Goal: Transaction & Acquisition: Purchase product/service

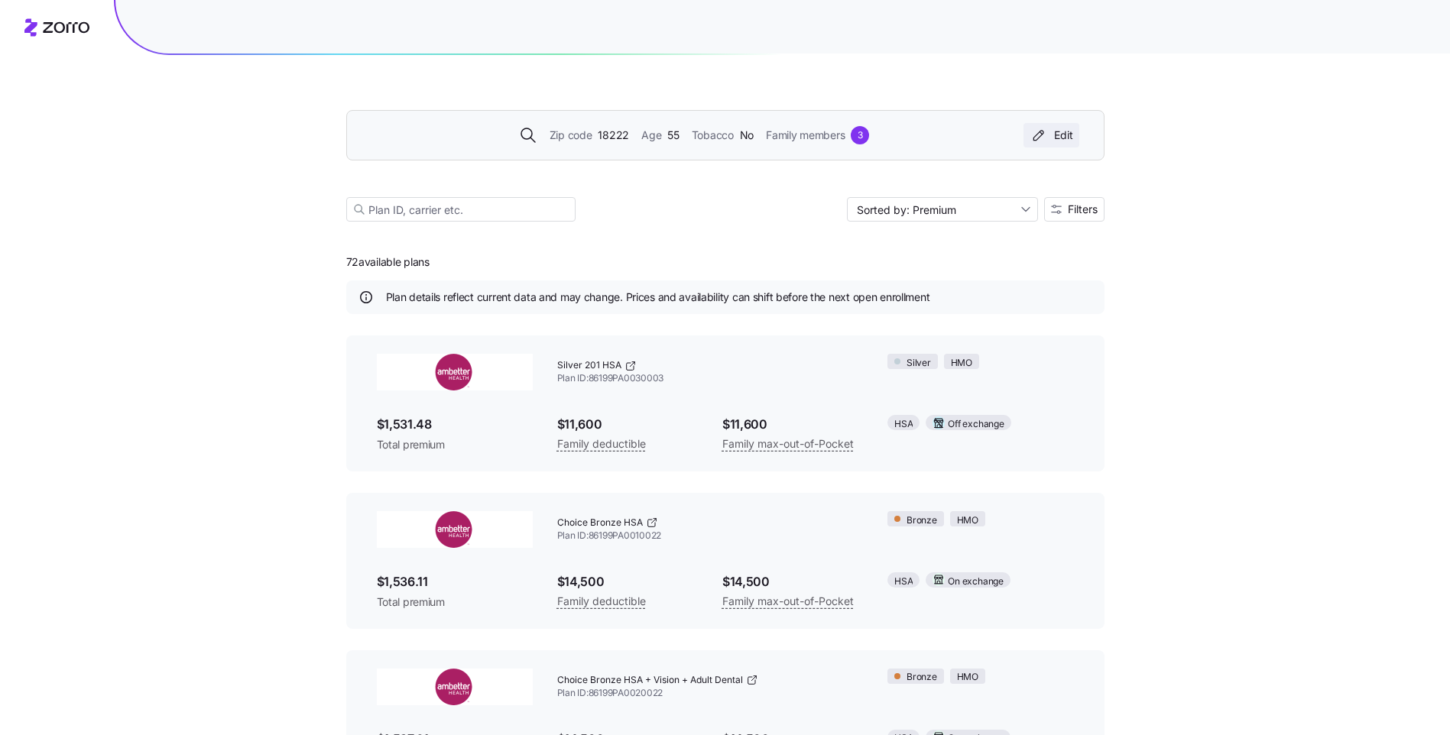
click at [1067, 134] on div "Edit" at bounding box center [1051, 135] width 44 height 15
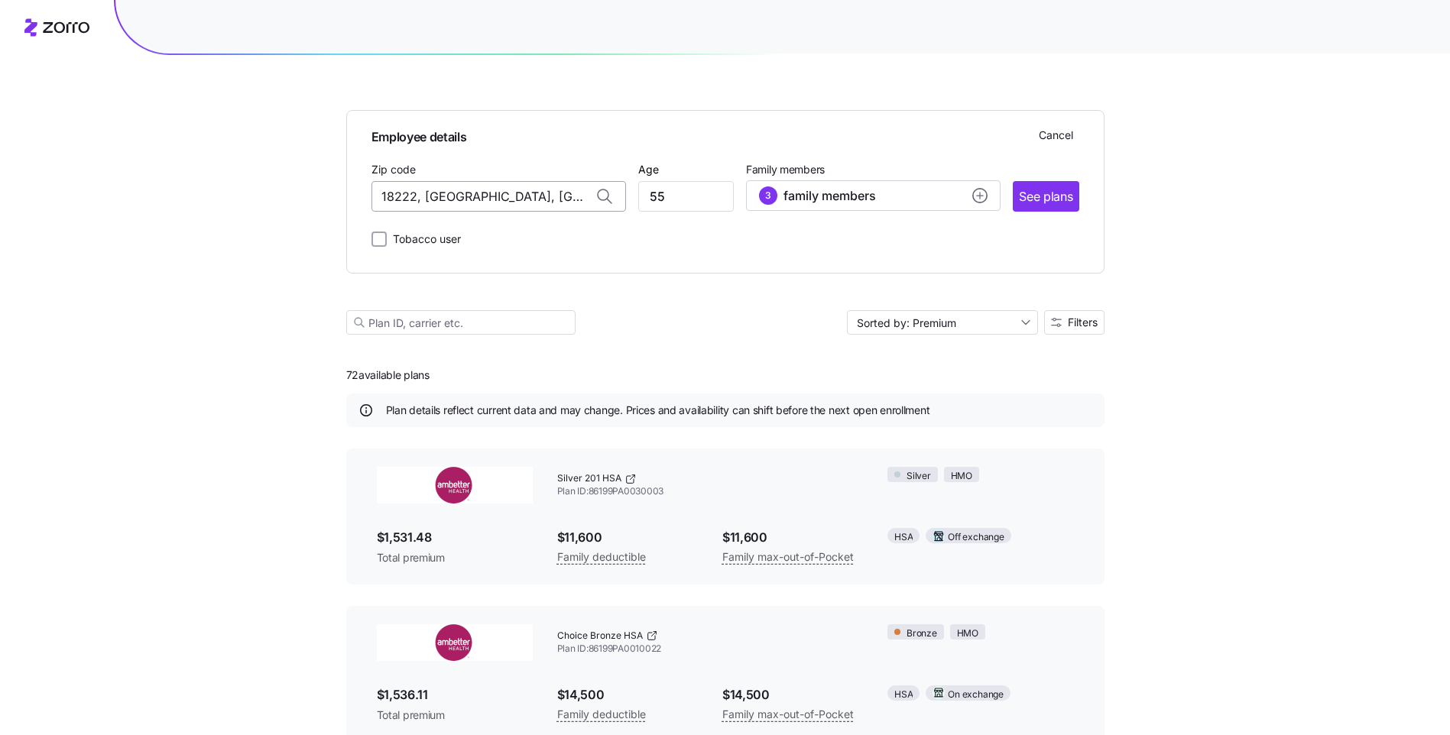
click at [569, 199] on input "18222, [GEOGRAPHIC_DATA], [GEOGRAPHIC_DATA]" at bounding box center [498, 196] width 254 height 31
type input "1"
click at [562, 238] on span "17967, [GEOGRAPHIC_DATA], [GEOGRAPHIC_DATA]" at bounding box center [495, 236] width 214 height 19
type input "17967, [GEOGRAPHIC_DATA], [GEOGRAPHIC_DATA]"
click at [672, 199] on input "55" at bounding box center [686, 196] width 96 height 31
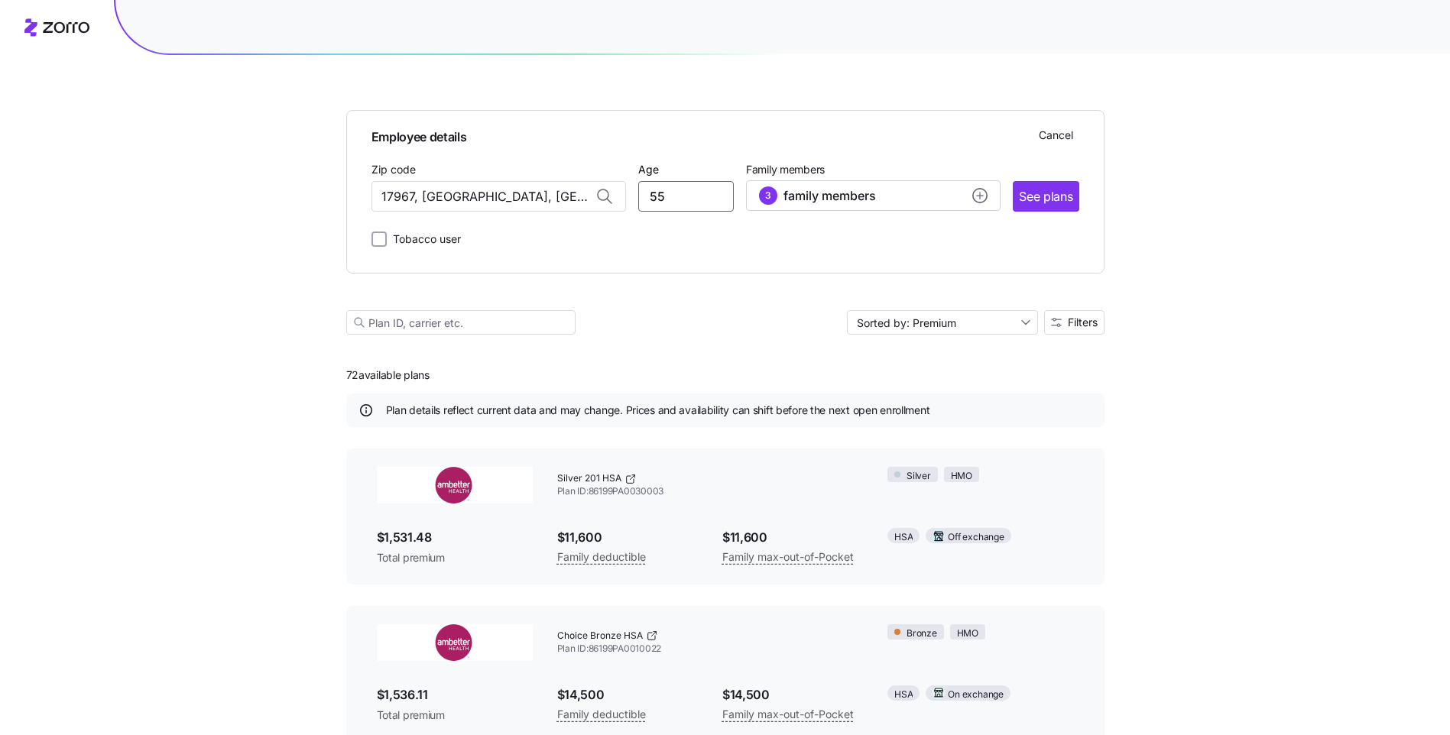
type input "5"
type input "68"
click at [929, 185] on button "3 family members" at bounding box center [873, 195] width 254 height 31
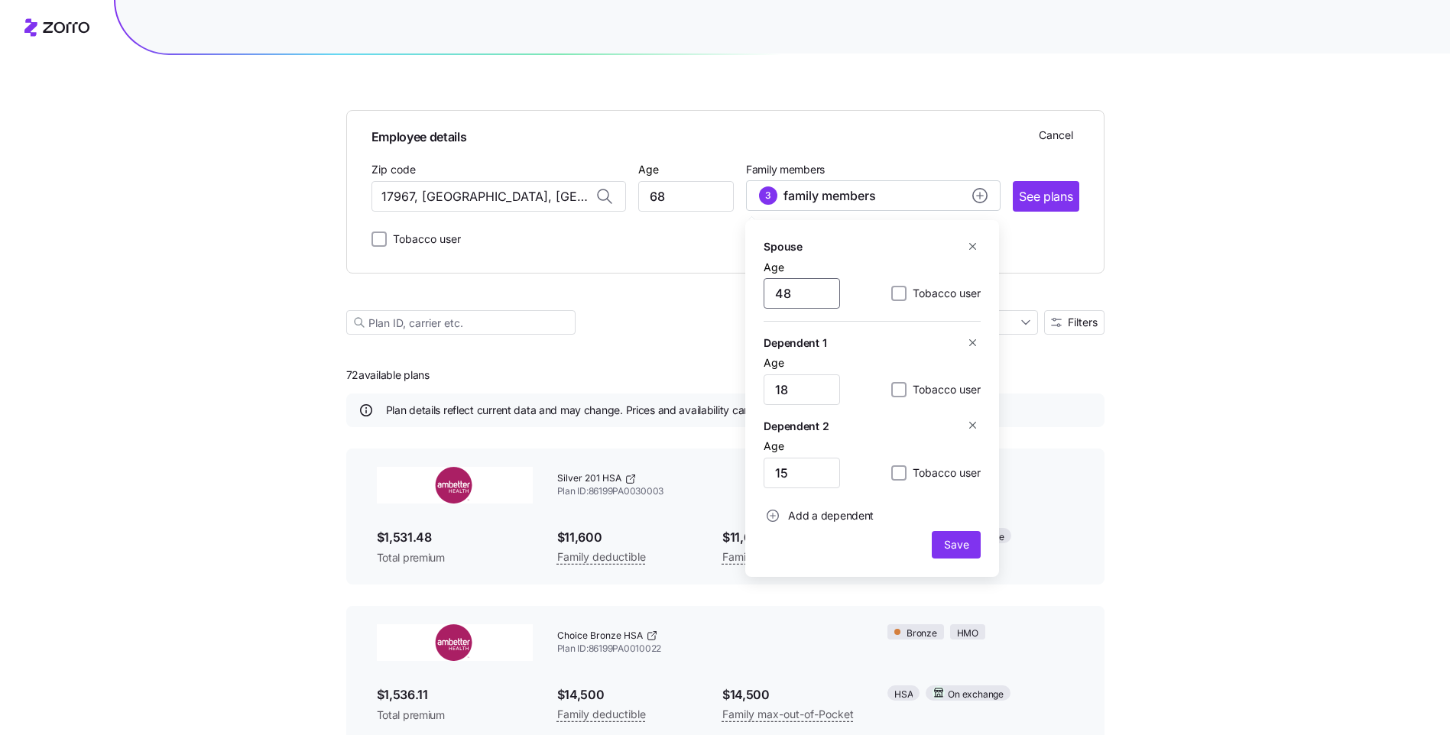
click at [806, 295] on input "48" at bounding box center [801, 293] width 76 height 31
click at [968, 339] on icon "button" at bounding box center [972, 342] width 11 height 11
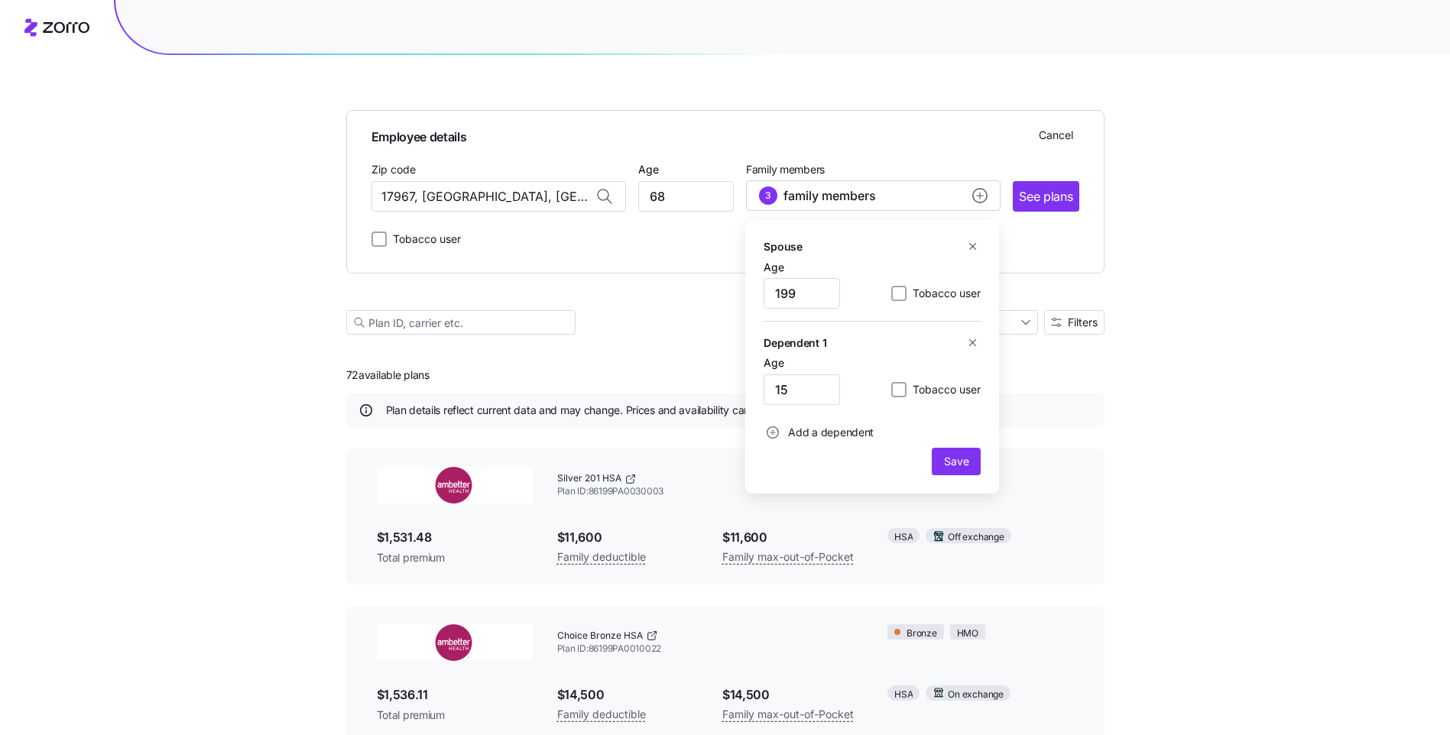
click at [970, 341] on icon "button" at bounding box center [972, 342] width 11 height 11
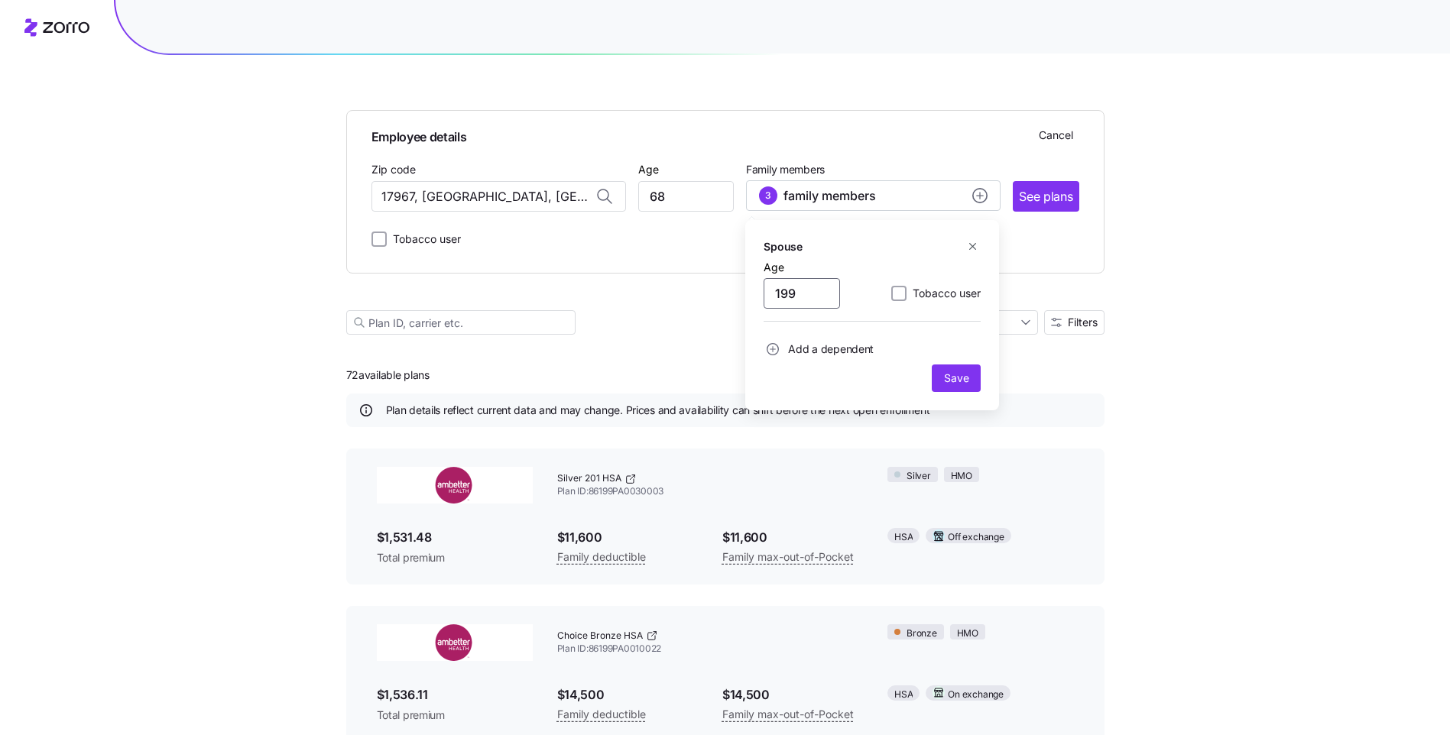
click at [800, 295] on input "199" at bounding box center [801, 293] width 76 height 31
click at [794, 293] on input "640" at bounding box center [801, 293] width 76 height 31
click at [798, 294] on input "640" at bounding box center [801, 293] width 76 height 31
type input "64"
click at [947, 379] on span "Save" at bounding box center [956, 378] width 24 height 15
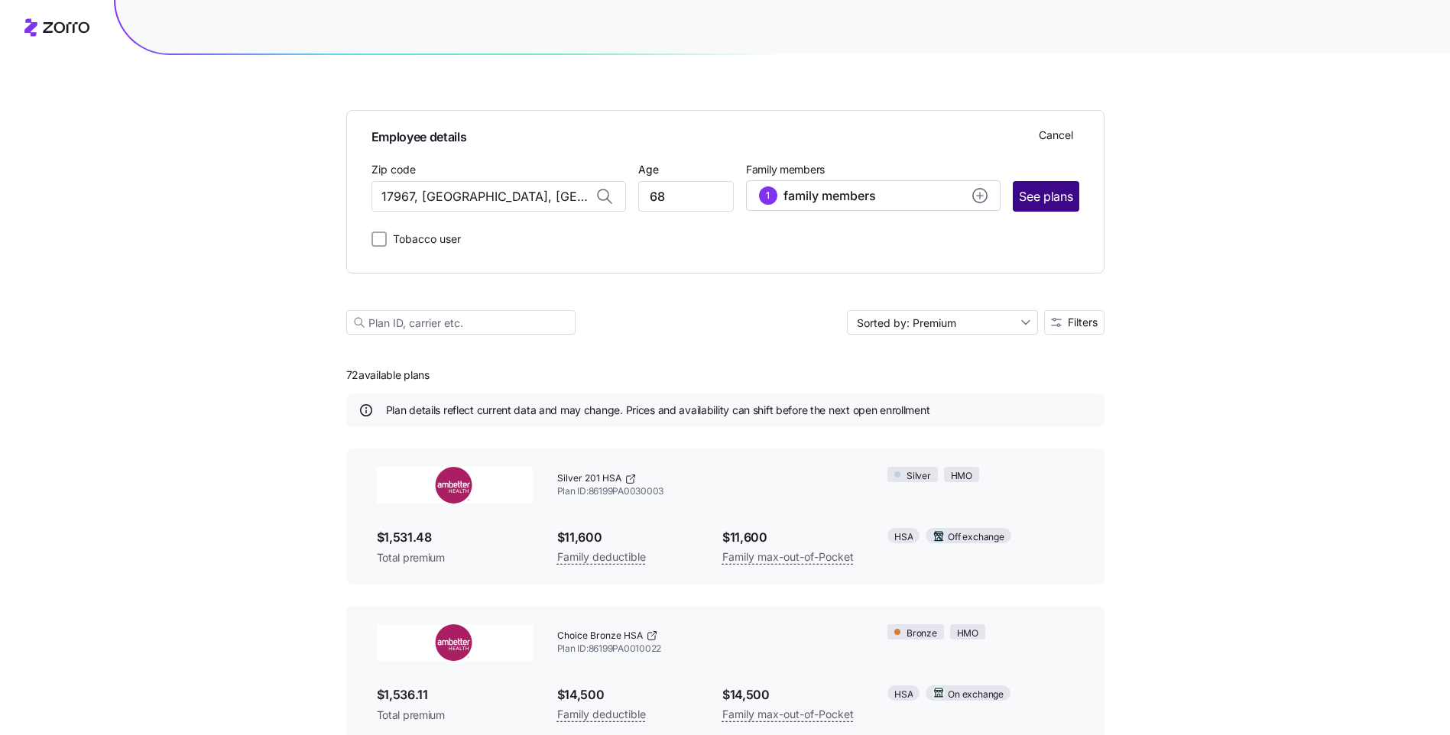
click at [1036, 192] on span "See plans" at bounding box center [1045, 196] width 53 height 19
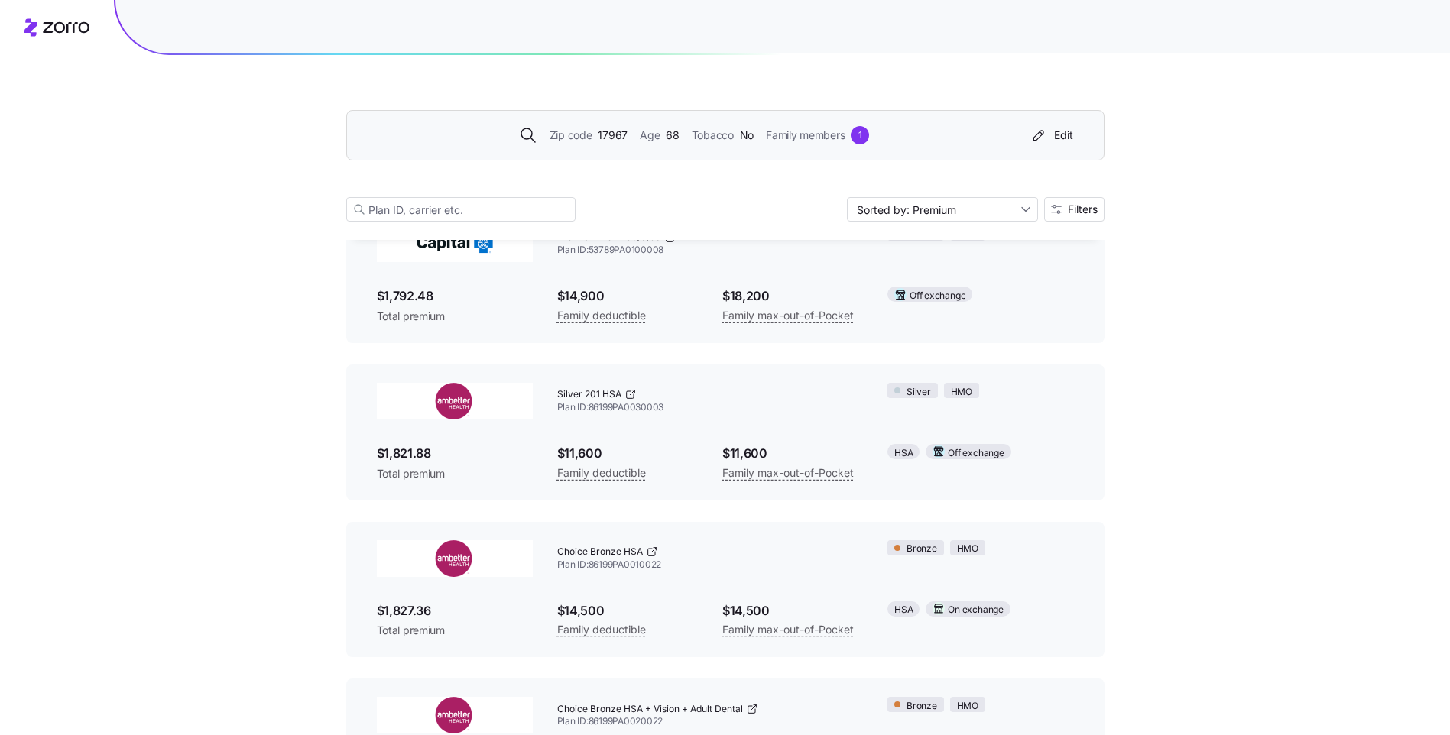
scroll to position [153, 0]
